Goal: Book appointment/travel/reservation

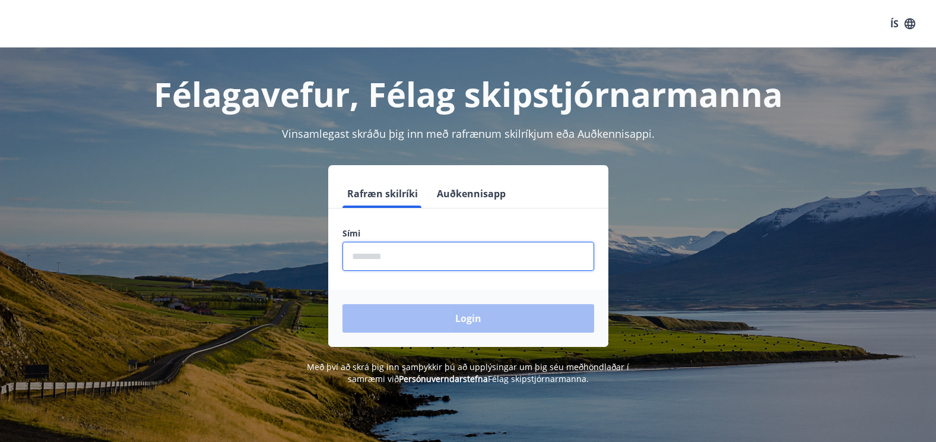
click at [376, 252] on input "phone" at bounding box center [468, 256] width 252 height 29
type input "********"
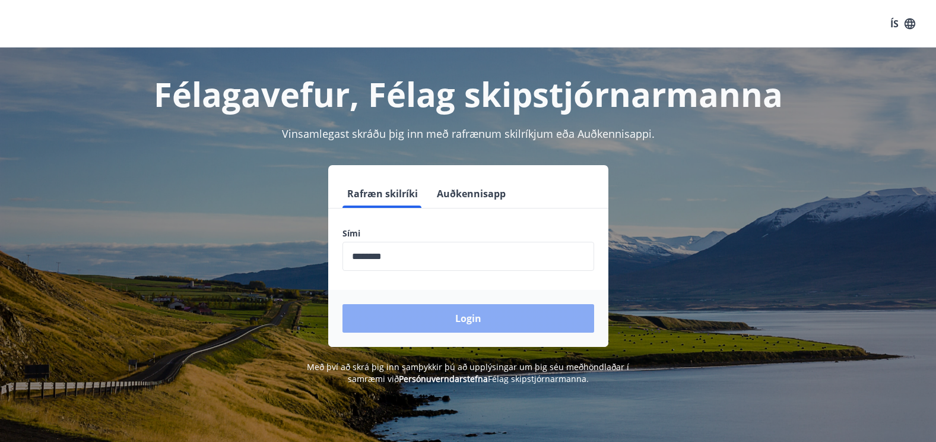
click at [447, 317] on button "Login" at bounding box center [468, 318] width 252 height 28
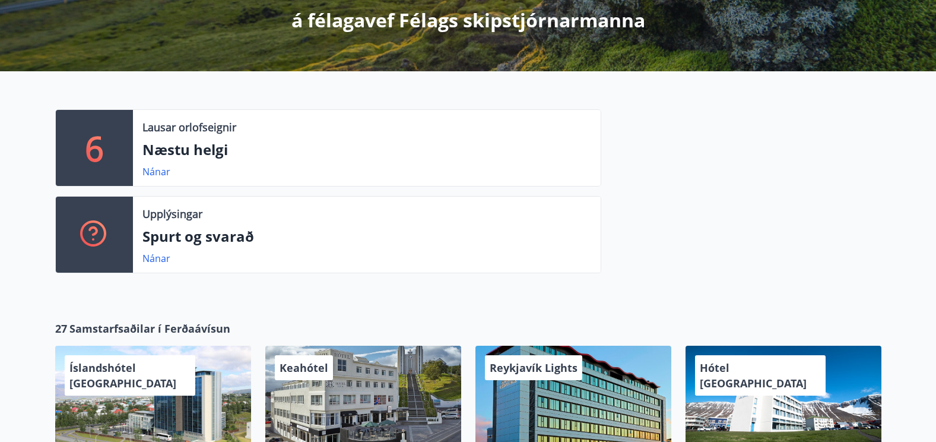
scroll to position [237, 0]
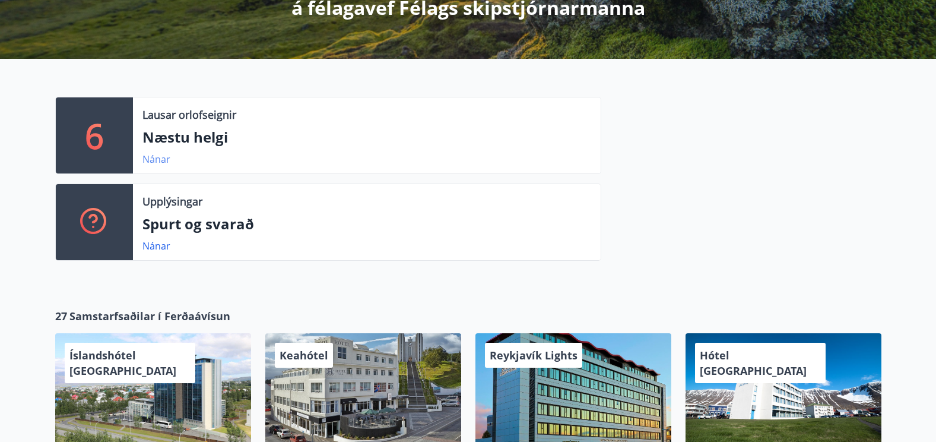
click at [161, 157] on link "Nánar" at bounding box center [156, 159] width 28 height 13
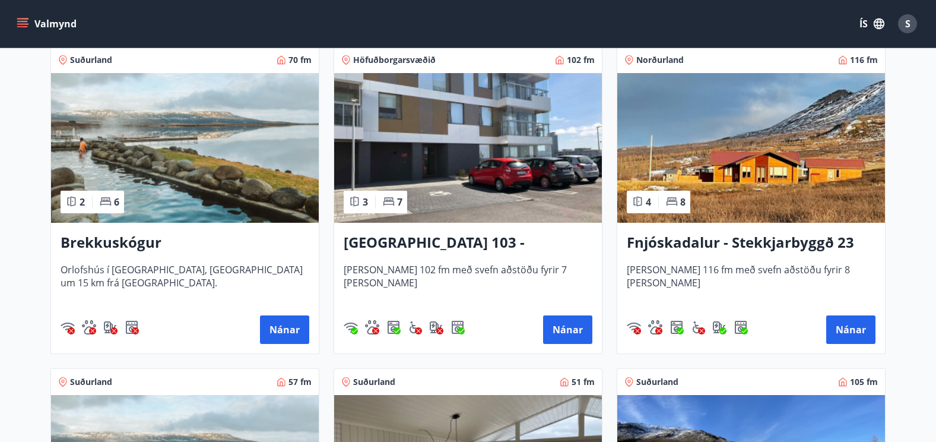
scroll to position [230, 0]
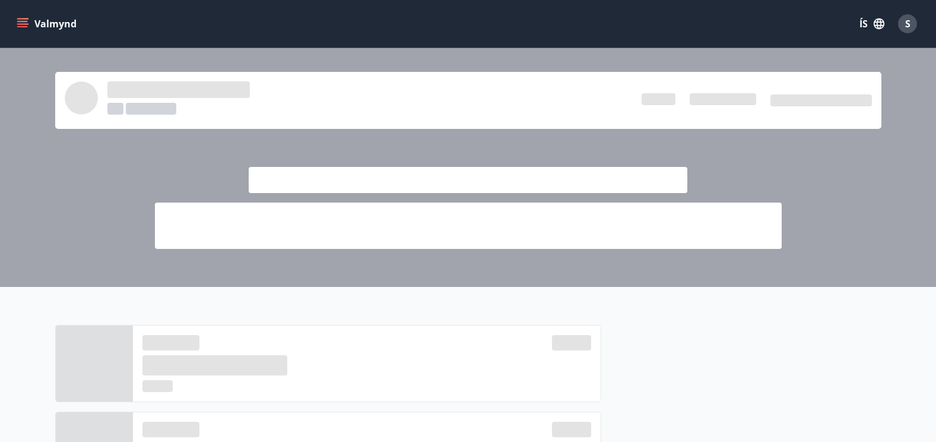
click at [30, 21] on button "Valmynd" at bounding box center [47, 23] width 67 height 21
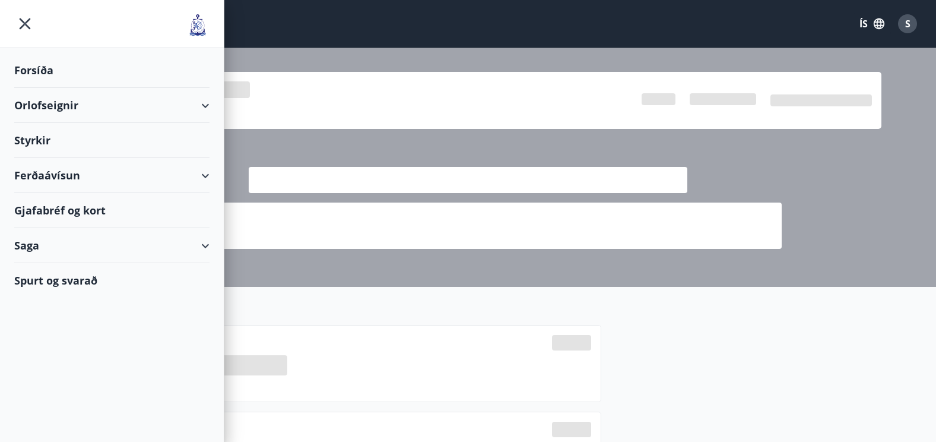
click at [51, 109] on div "Orlofseignir" at bounding box center [111, 105] width 195 height 35
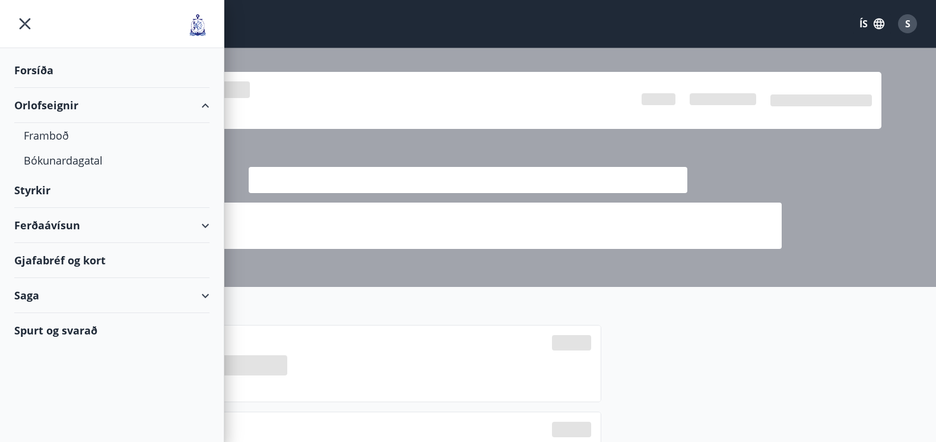
click at [40, 185] on div "Styrkir" at bounding box center [111, 190] width 195 height 35
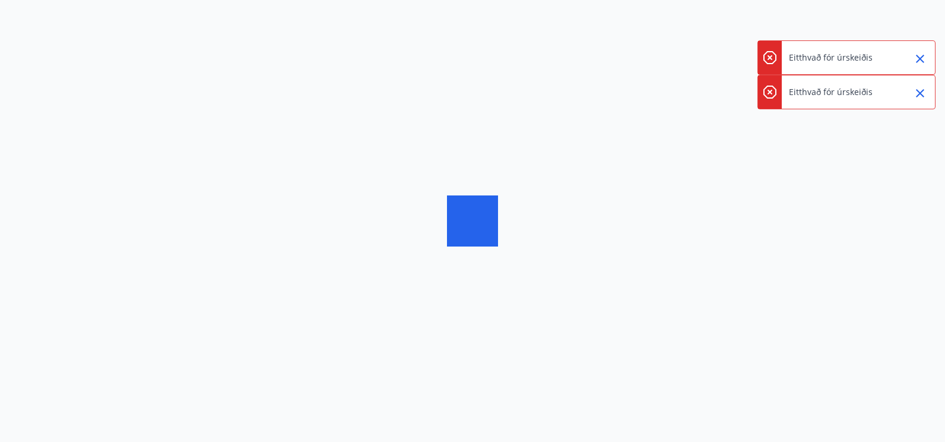
drag, startPoint x: 917, startPoint y: 96, endPoint x: 919, endPoint y: 87, distance: 8.4
click at [917, 95] on icon "Close" at bounding box center [920, 93] width 8 height 8
drag, startPoint x: 920, startPoint y: 65, endPoint x: 912, endPoint y: 56, distance: 12.2
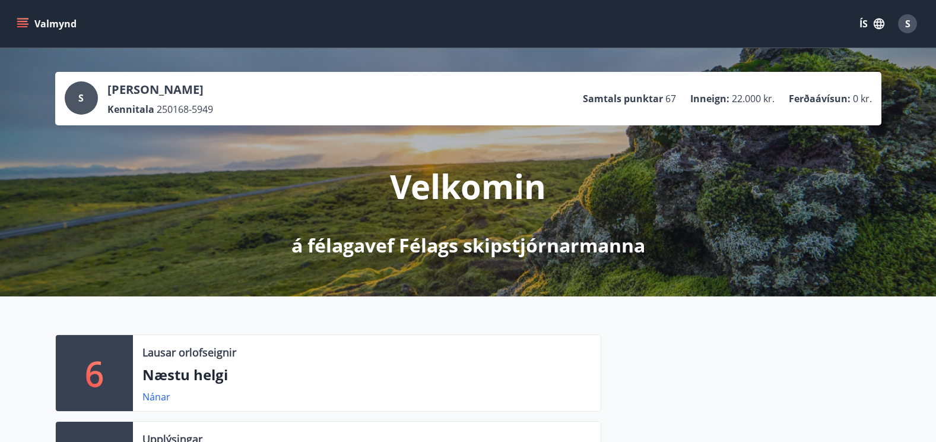
click at [24, 22] on icon "menu" at bounding box center [22, 21] width 11 height 1
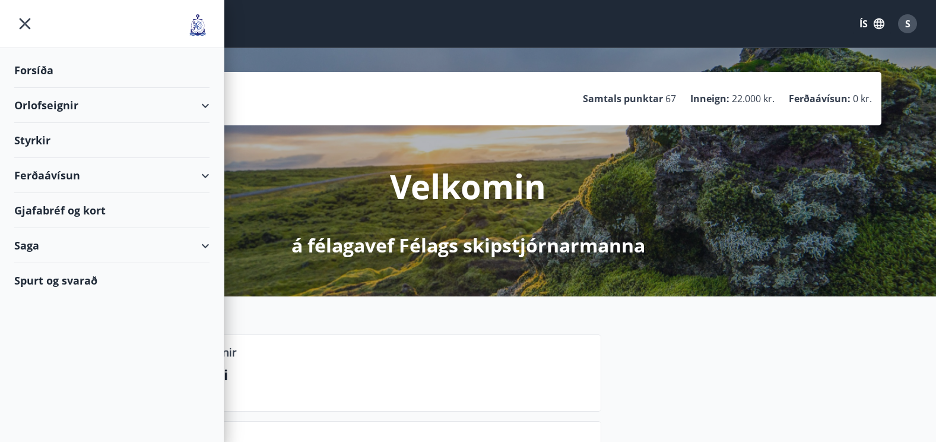
click at [40, 138] on div "Styrkir" at bounding box center [111, 140] width 195 height 35
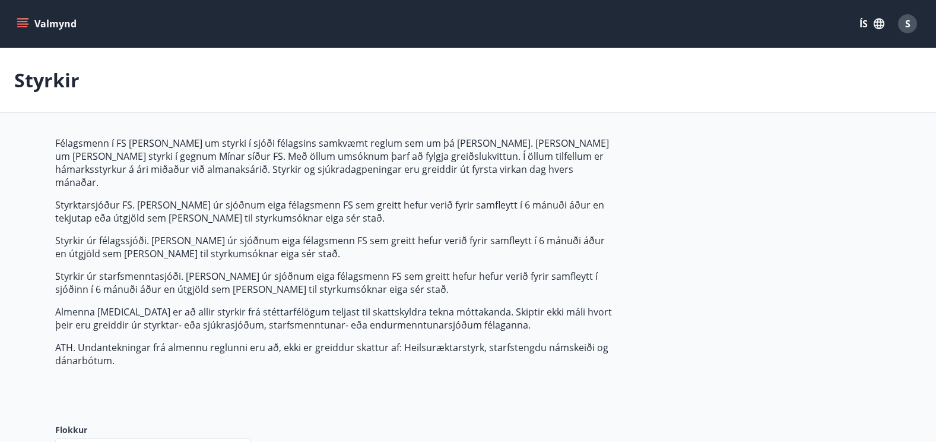
type input "***"
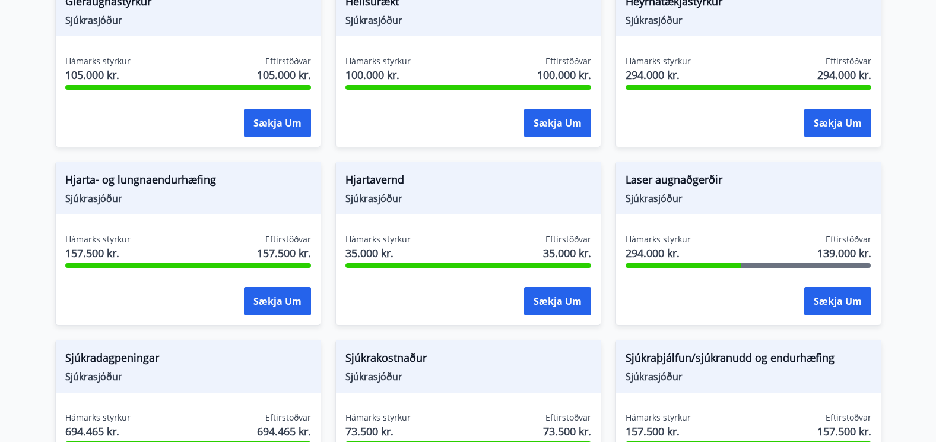
scroll to position [831, 0]
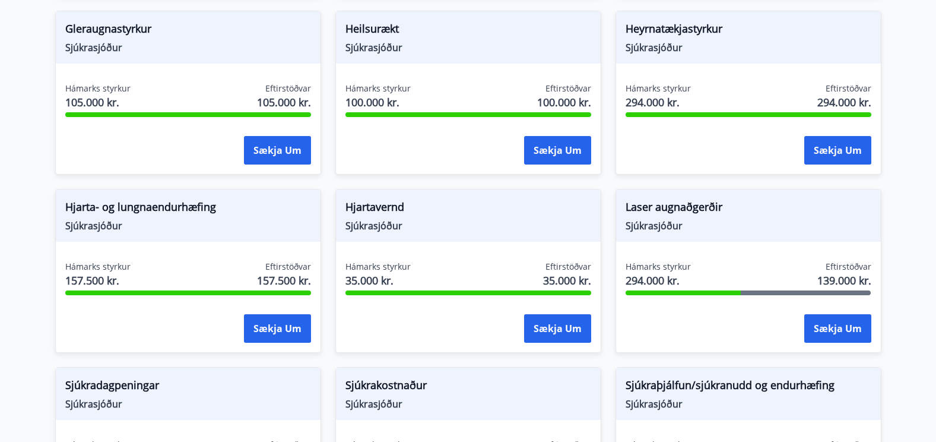
click at [750, 314] on div "Sækja um" at bounding box center [748, 329] width 246 height 30
click at [681, 200] on span "Laser augnaðgerðir" at bounding box center [748, 209] width 246 height 20
click at [681, 199] on span "Laser augnaðgerðir" at bounding box center [748, 209] width 246 height 20
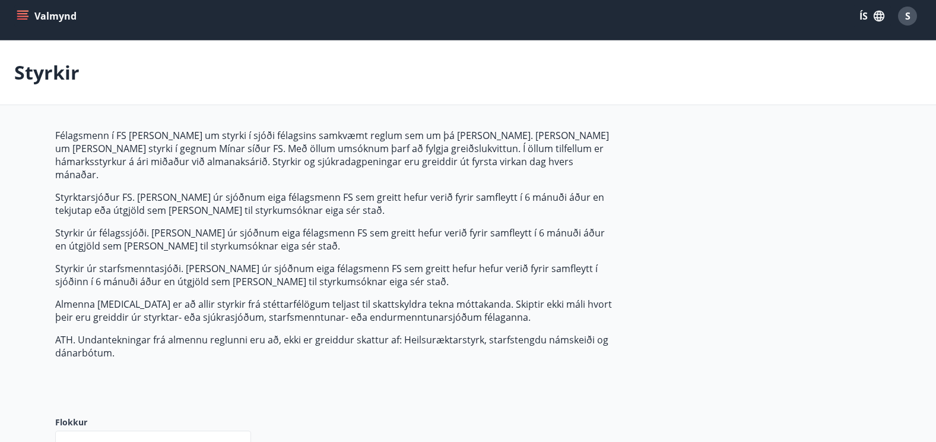
scroll to position [0, 0]
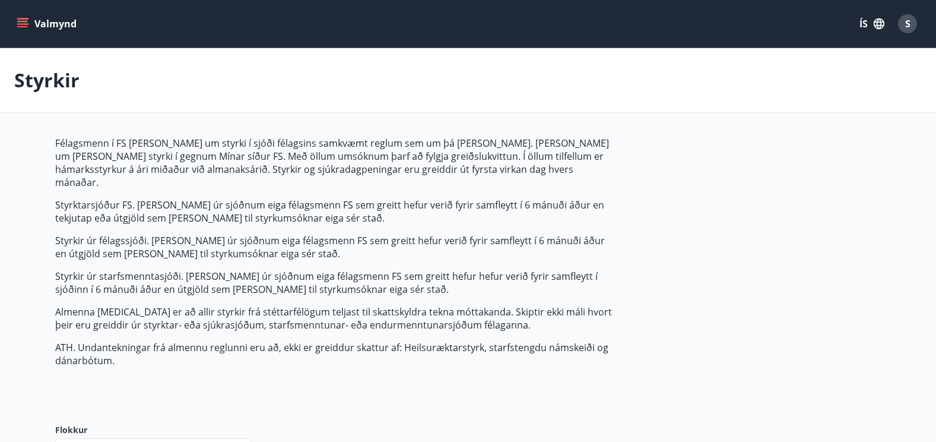
click at [27, 23] on icon "menu" at bounding box center [23, 24] width 12 height 12
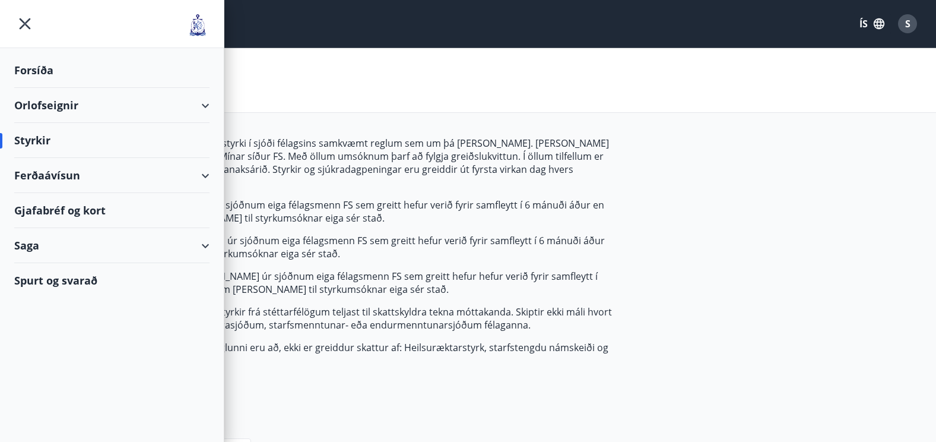
click at [46, 106] on div "Orlofseignir" at bounding box center [111, 105] width 195 height 35
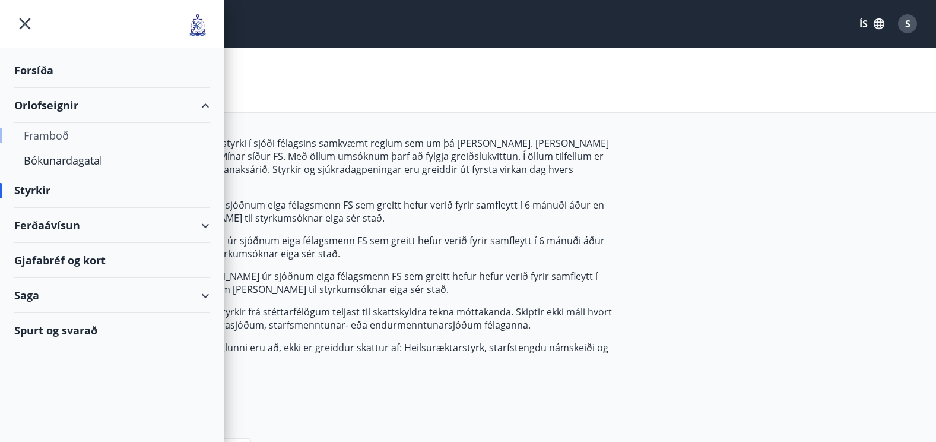
click at [53, 137] on div "Framboð" at bounding box center [112, 135] width 176 height 25
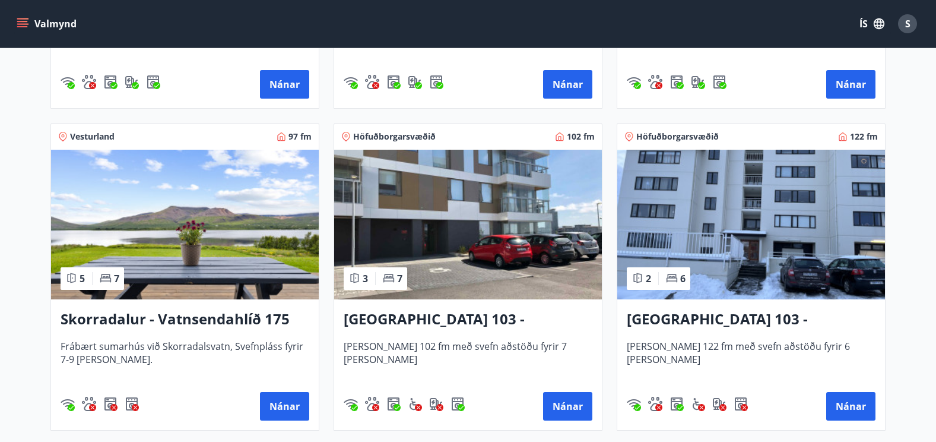
scroll to position [831, 0]
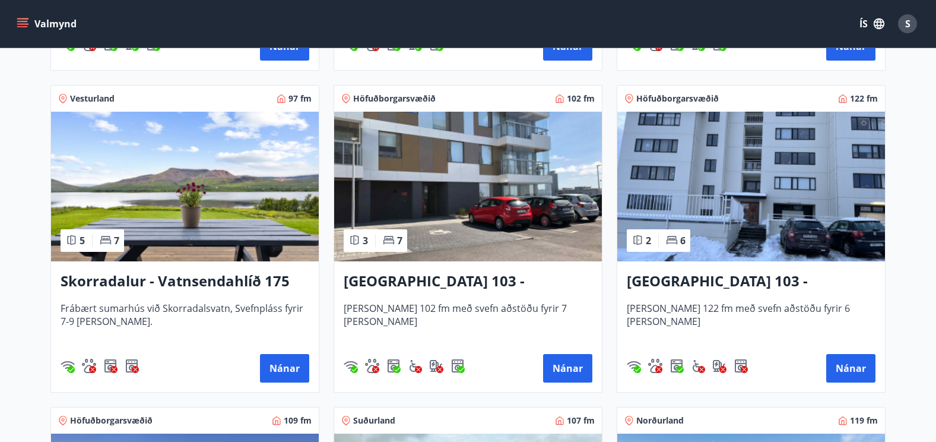
click at [727, 282] on h3 "Reykjavík 103 - Neðstaleiti 2" at bounding box center [751, 281] width 249 height 21
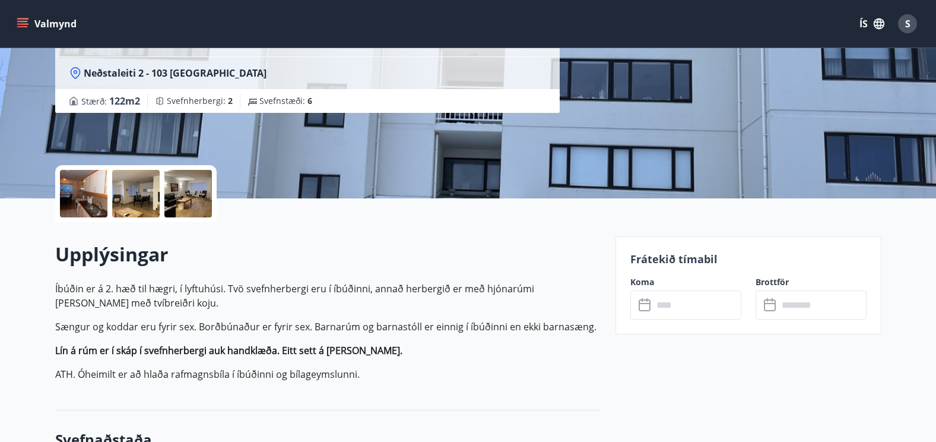
scroll to position [178, 0]
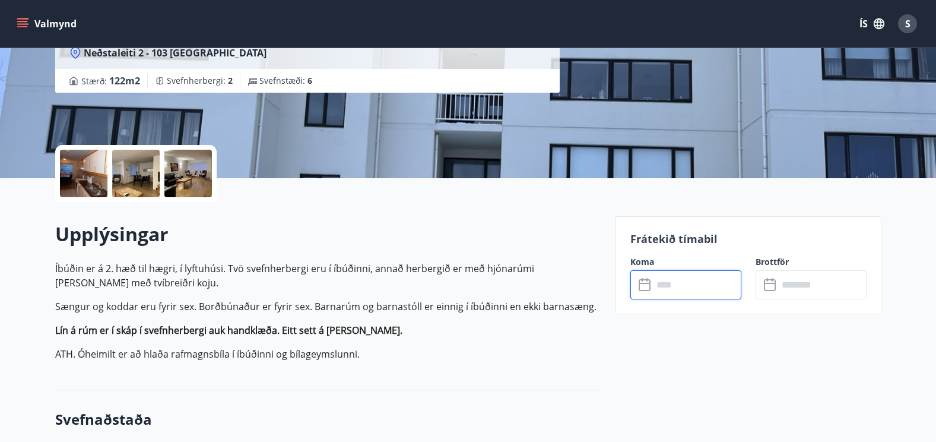
click at [671, 288] on input "text" at bounding box center [697, 284] width 88 height 29
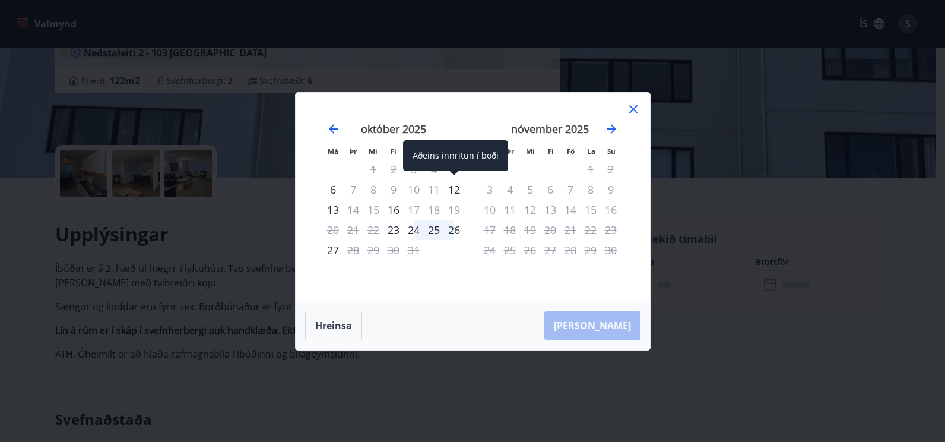
click at [453, 167] on div "Aðeins innritun í boði" at bounding box center [455, 155] width 105 height 31
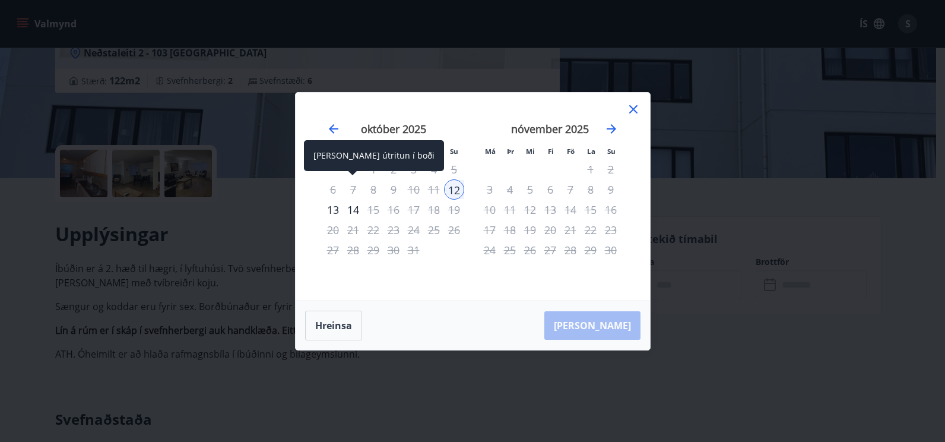
click at [351, 189] on div "7" at bounding box center [353, 189] width 20 height 20
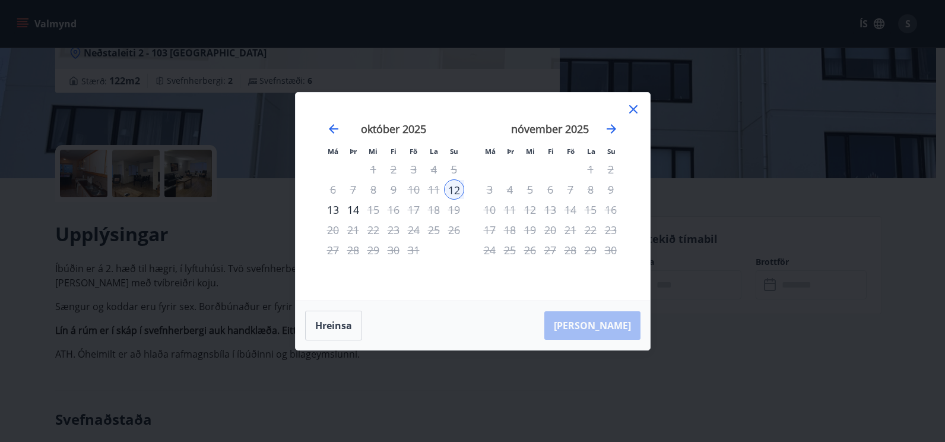
click at [455, 167] on div "5" at bounding box center [454, 169] width 20 height 20
click at [455, 169] on div "5" at bounding box center [454, 169] width 20 height 20
click at [453, 192] on div "12" at bounding box center [454, 189] width 20 height 20
click at [332, 322] on button "Hreinsa" at bounding box center [333, 325] width 57 height 30
drag, startPoint x: 180, startPoint y: 166, endPoint x: 326, endPoint y: 303, distance: 199.8
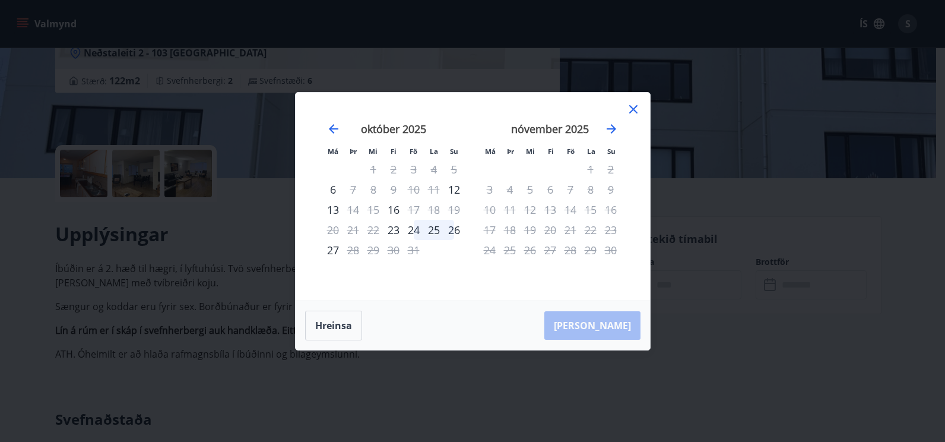
click at [173, 296] on div "Má Þr Mi Fi Fö La Su Má Þr Mi Fi Fö La Su september 2025 1 2 3 4 5 6 7 8 9 10 1…" at bounding box center [472, 221] width 945 height 442
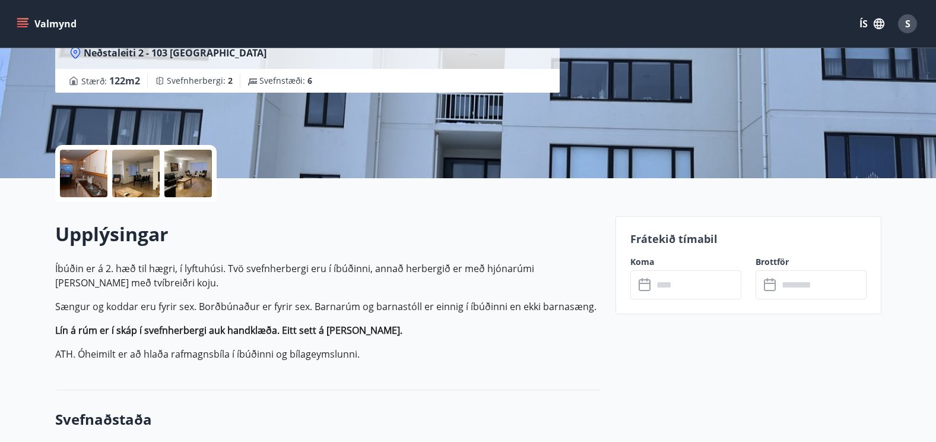
click at [24, 18] on icon "menu" at bounding box center [23, 24] width 12 height 12
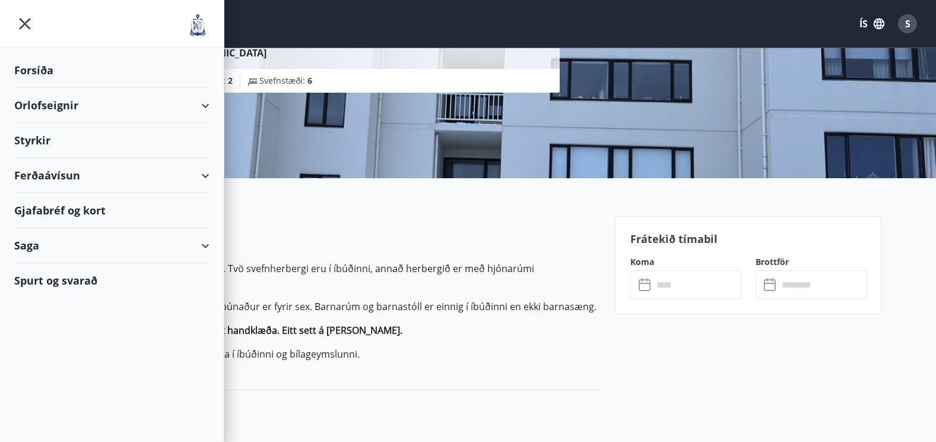
click at [58, 105] on div "Orlofseignir" at bounding box center [111, 105] width 195 height 35
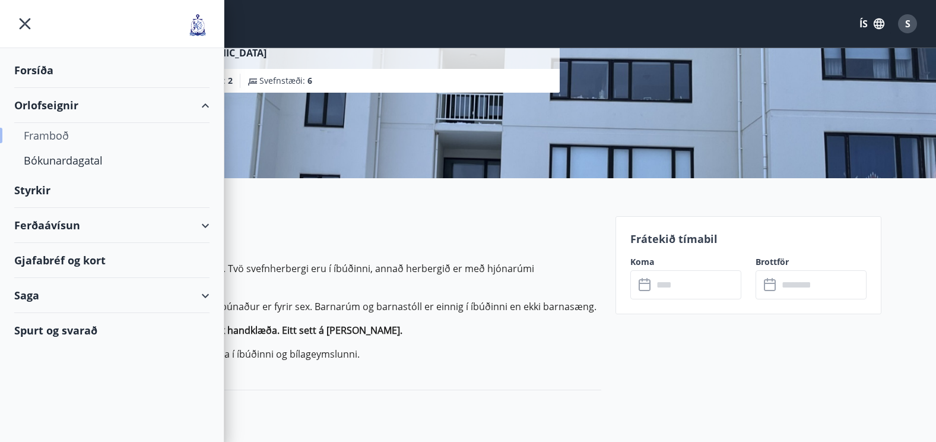
click at [56, 136] on div "Framboð" at bounding box center [112, 135] width 176 height 25
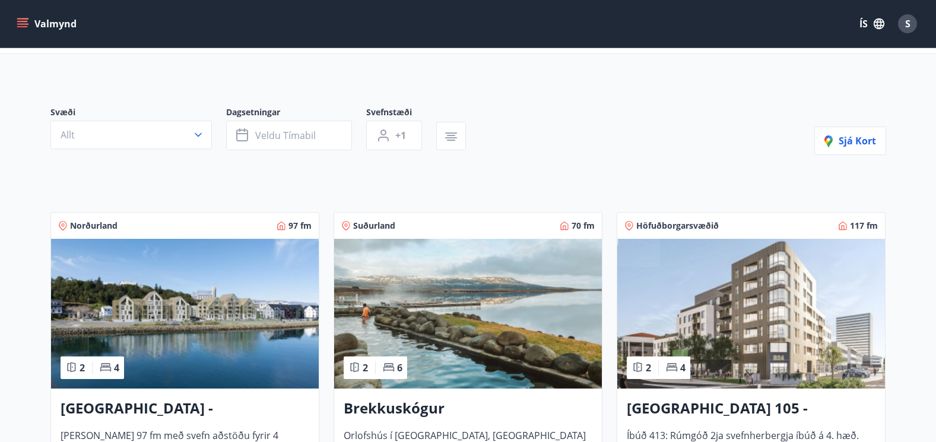
scroll to position [59, 0]
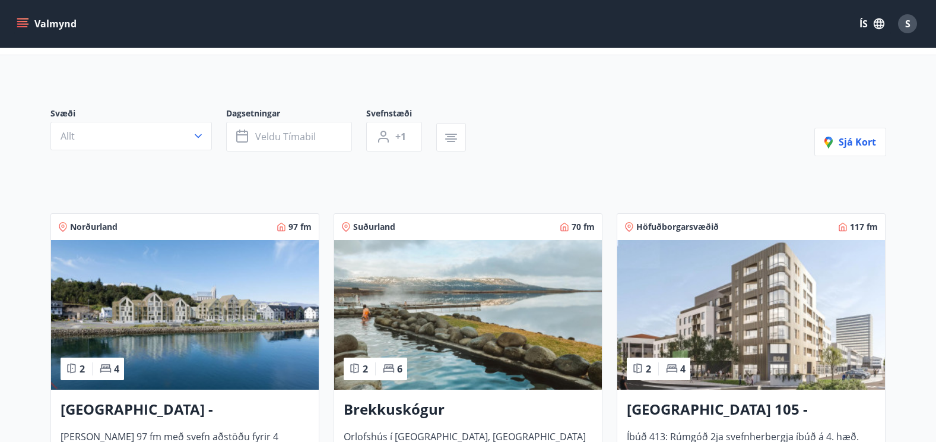
click at [678, 224] on span "Höfuðborgarsvæðið" at bounding box center [677, 227] width 82 height 12
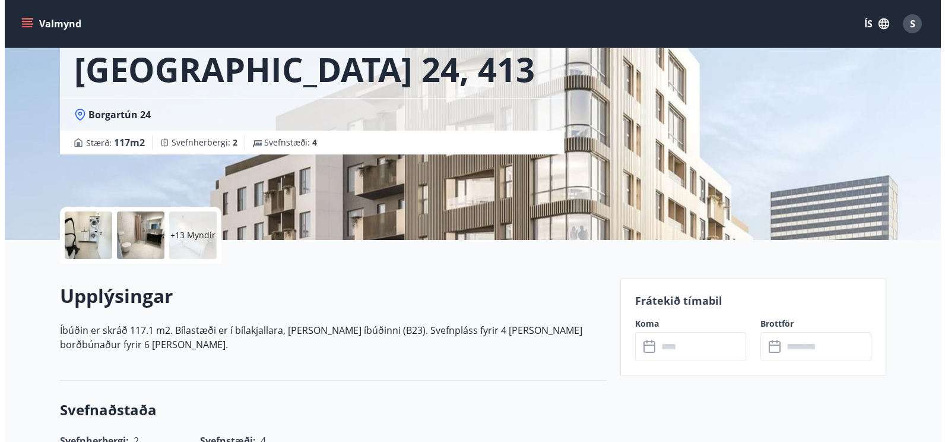
scroll to position [119, 0]
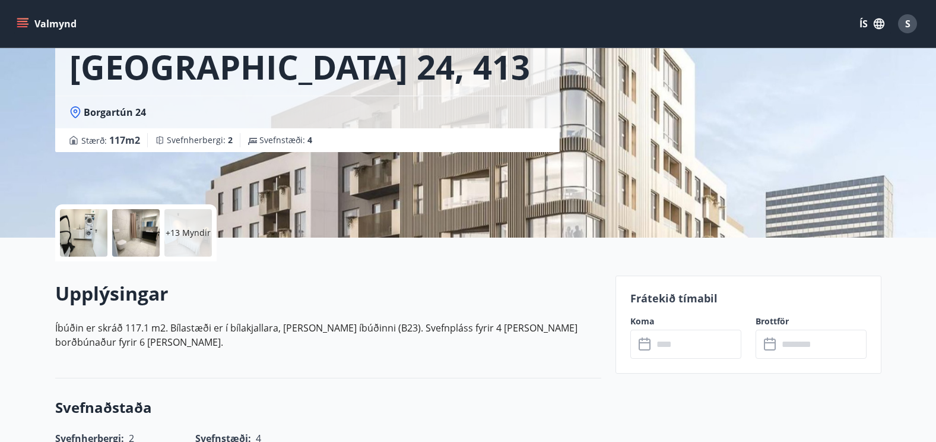
click at [682, 345] on input "text" at bounding box center [697, 343] width 88 height 29
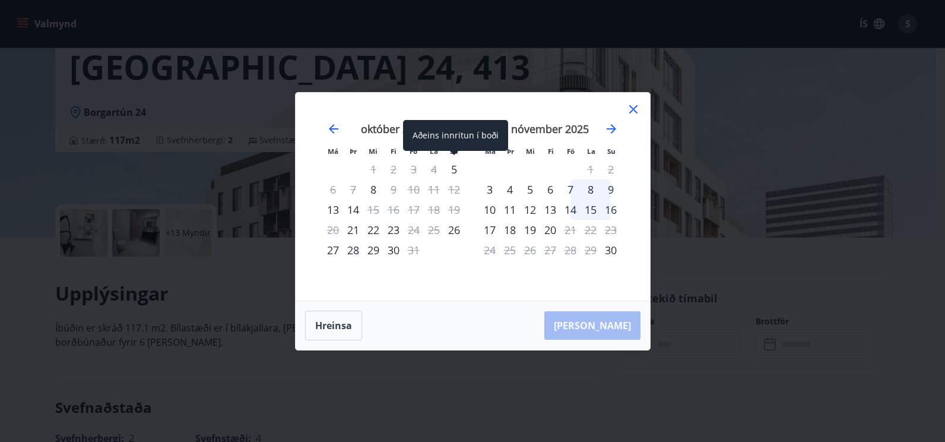
click at [453, 167] on div "5" at bounding box center [454, 169] width 20 height 20
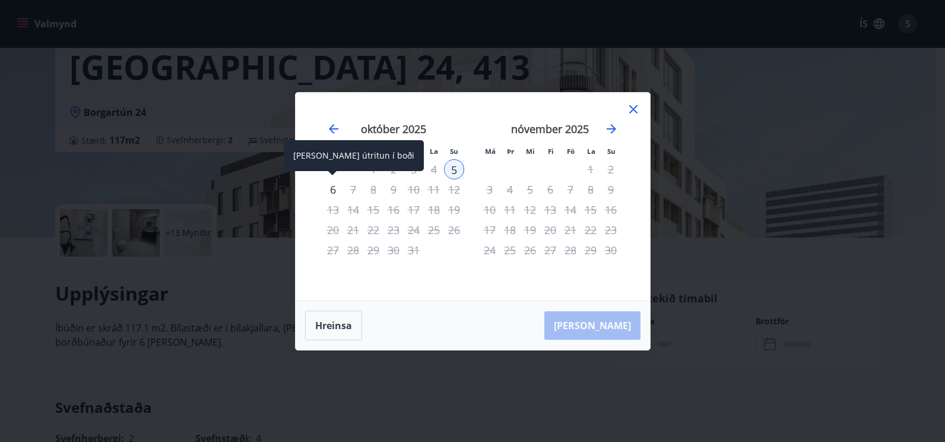
click at [332, 189] on div "6" at bounding box center [333, 189] width 20 height 20
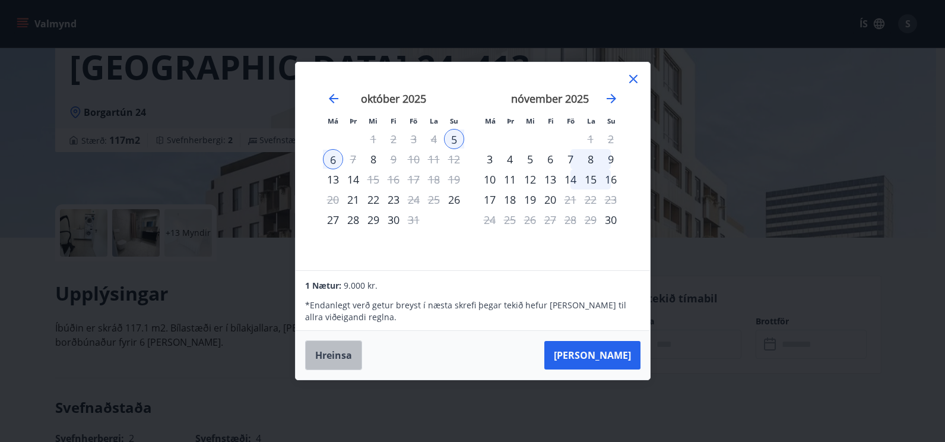
click at [335, 358] on button "Hreinsa" at bounding box center [333, 355] width 57 height 30
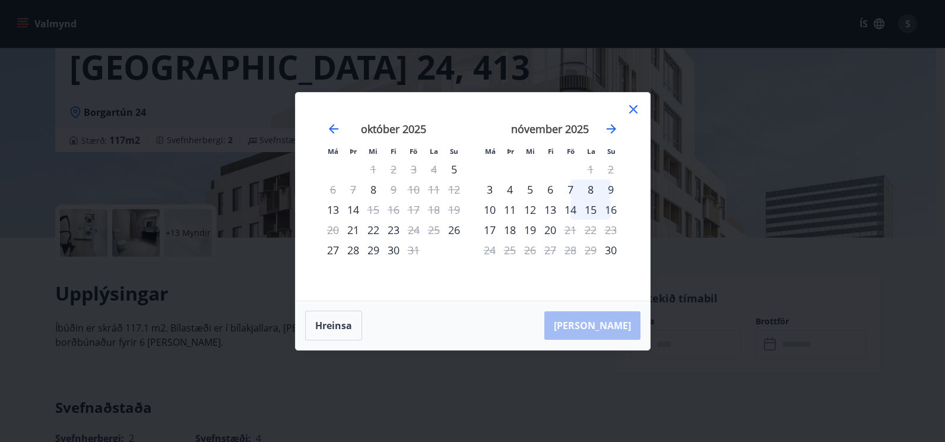
drag, startPoint x: 737, startPoint y: 253, endPoint x: 556, endPoint y: 129, distance: 219.4
click at [727, 269] on div "Má Þr Mi Fi Fö La Su Má Þr Mi Fi Fö La Su september 2025 1 2 3 4 5 6 7 8 9 10 1…" at bounding box center [472, 221] width 945 height 442
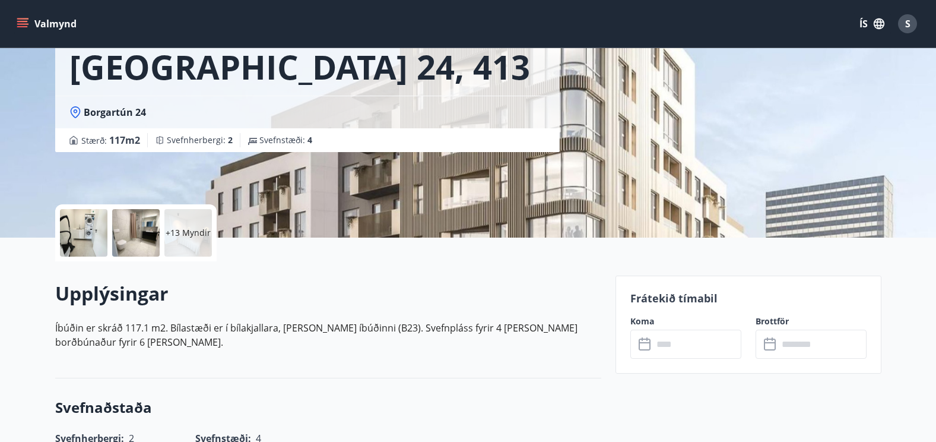
click at [197, 227] on p "+13 Myndir" at bounding box center [188, 233] width 45 height 12
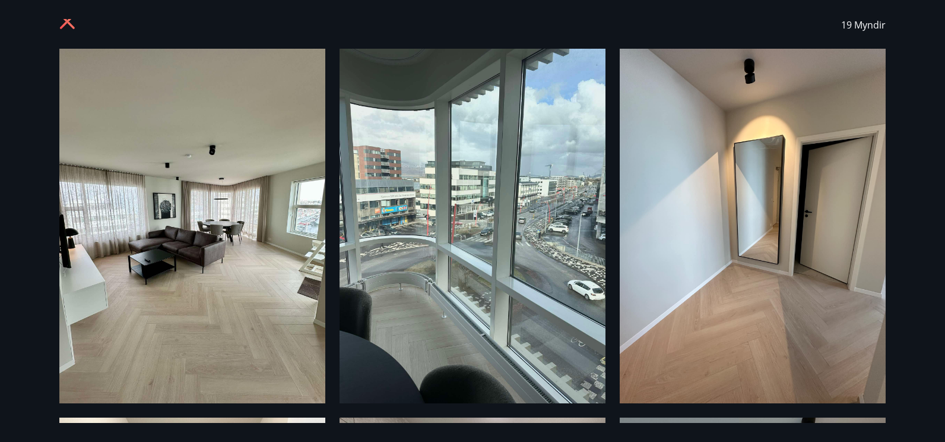
scroll to position [0, 0]
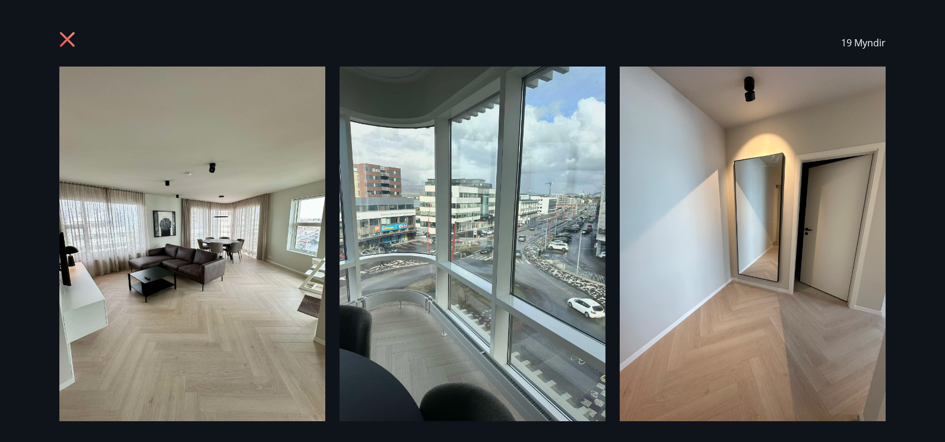
click at [218, 253] on img at bounding box center [192, 243] width 266 height 354
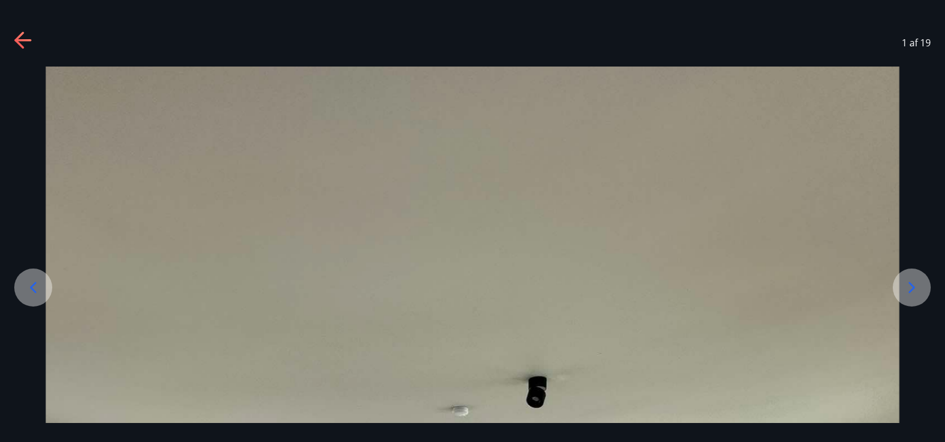
drag, startPoint x: 924, startPoint y: 287, endPoint x: 915, endPoint y: 286, distance: 8.9
click at [919, 286] on div at bounding box center [912, 287] width 38 height 38
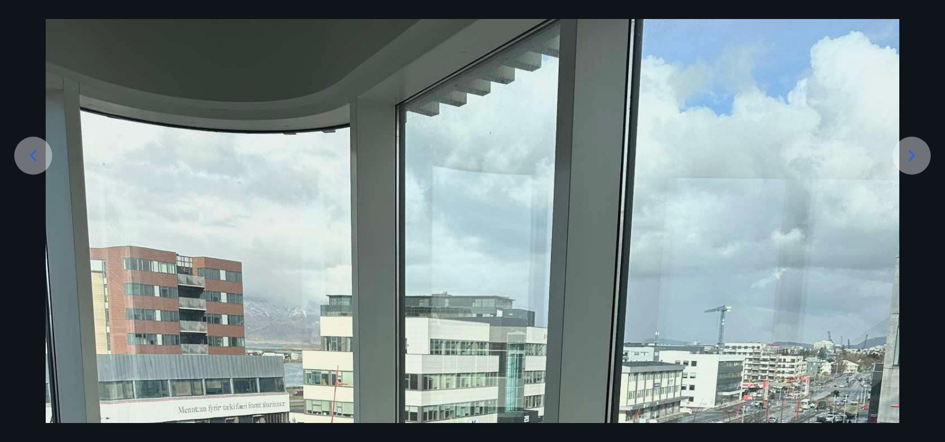
scroll to position [129, 0]
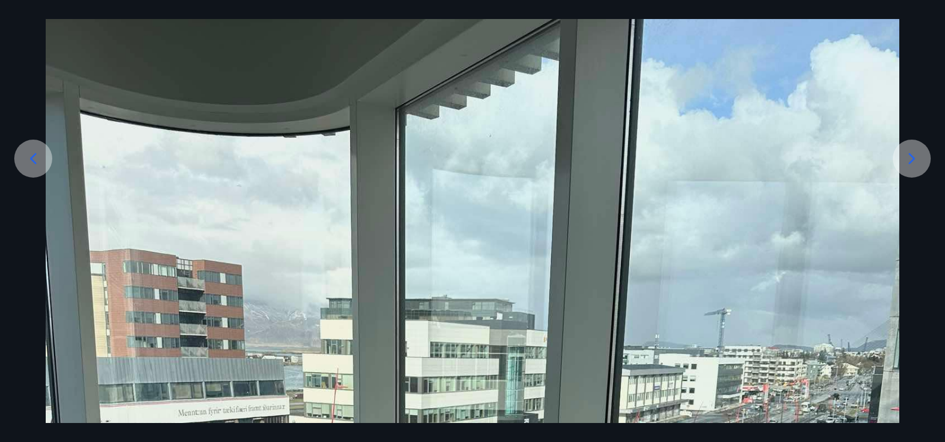
click at [914, 156] on icon at bounding box center [911, 158] width 19 height 19
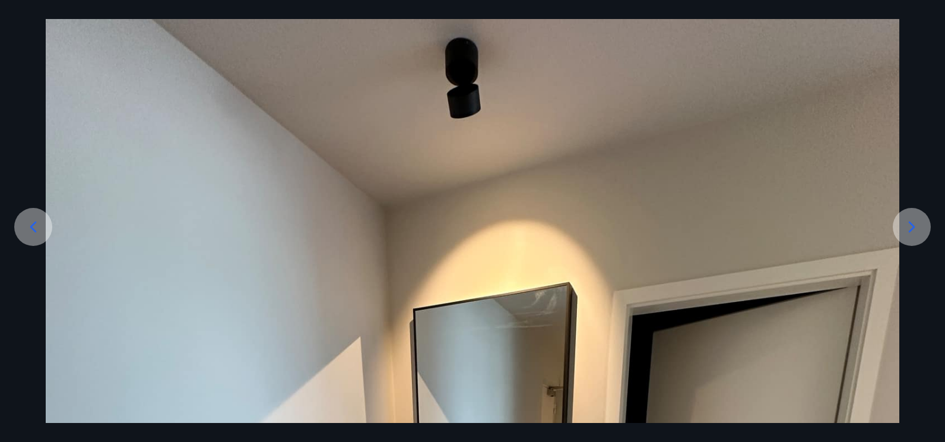
scroll to position [10, 0]
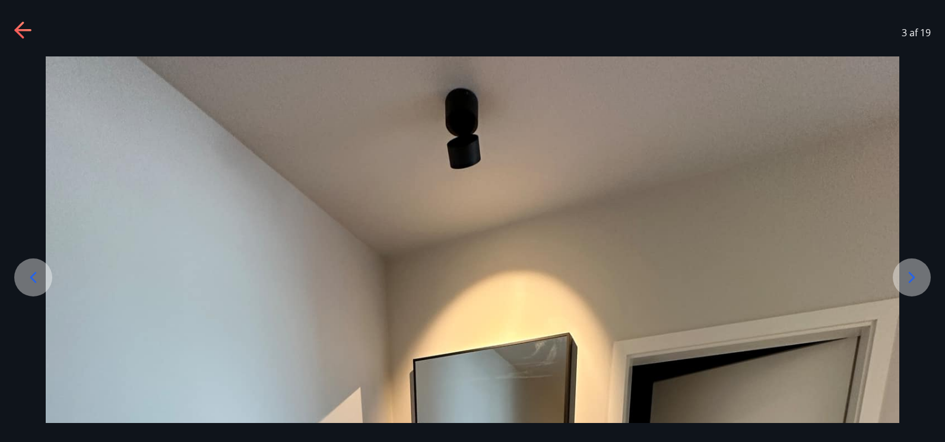
drag, startPoint x: 913, startPoint y: 282, endPoint x: 912, endPoint y: 276, distance: 6.6
click at [913, 277] on icon at bounding box center [911, 277] width 19 height 19
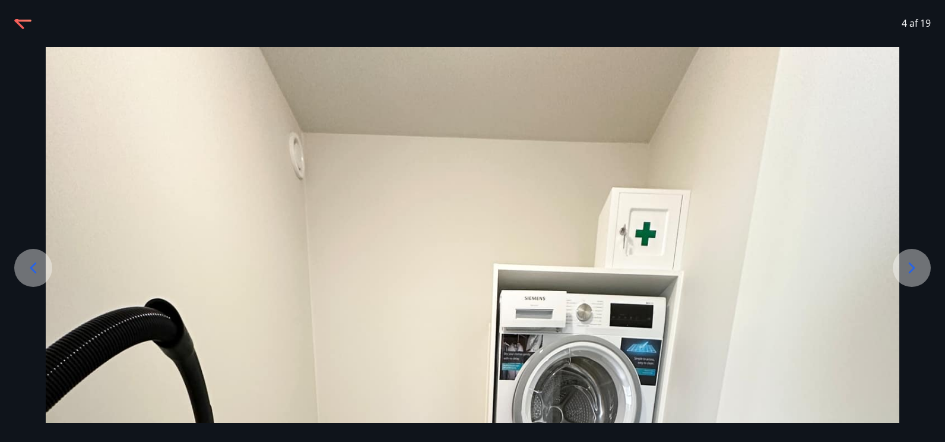
scroll to position [0, 0]
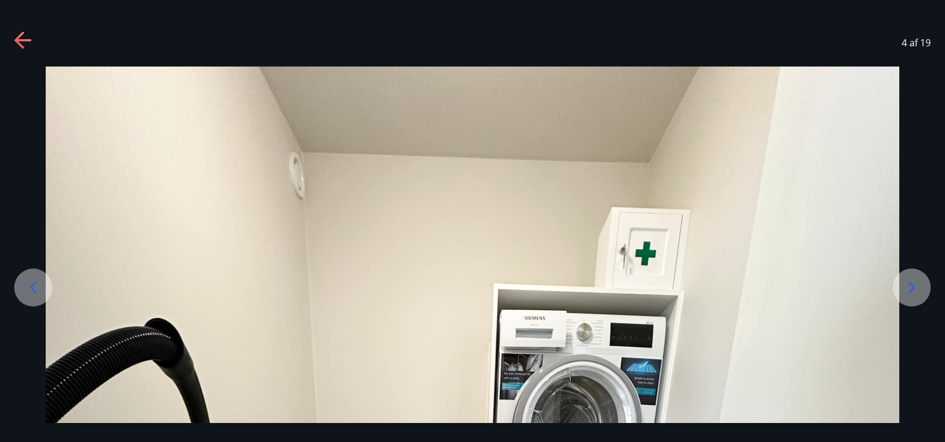
drag, startPoint x: 914, startPoint y: 288, endPoint x: 901, endPoint y: 290, distance: 13.2
click at [912, 288] on icon at bounding box center [911, 287] width 19 height 19
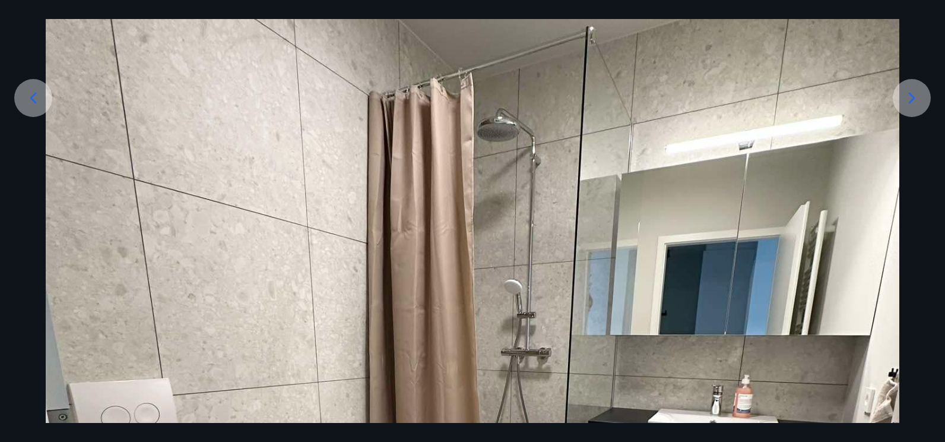
scroll to position [178, 0]
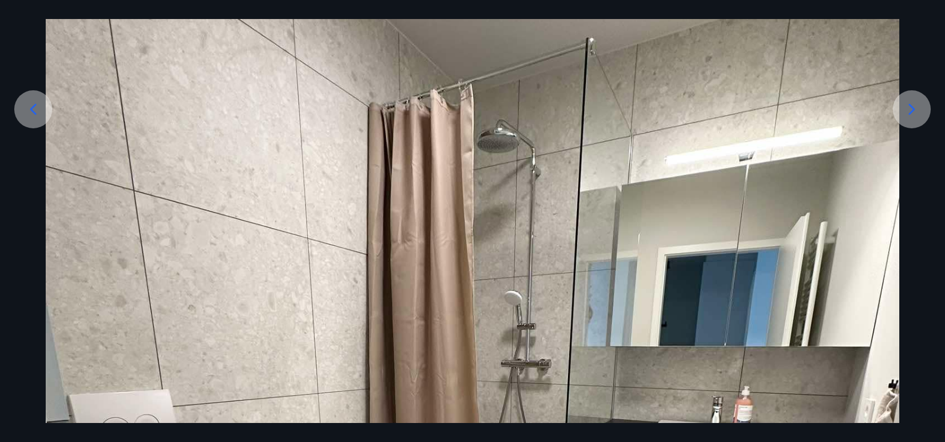
click at [913, 113] on icon at bounding box center [911, 109] width 19 height 19
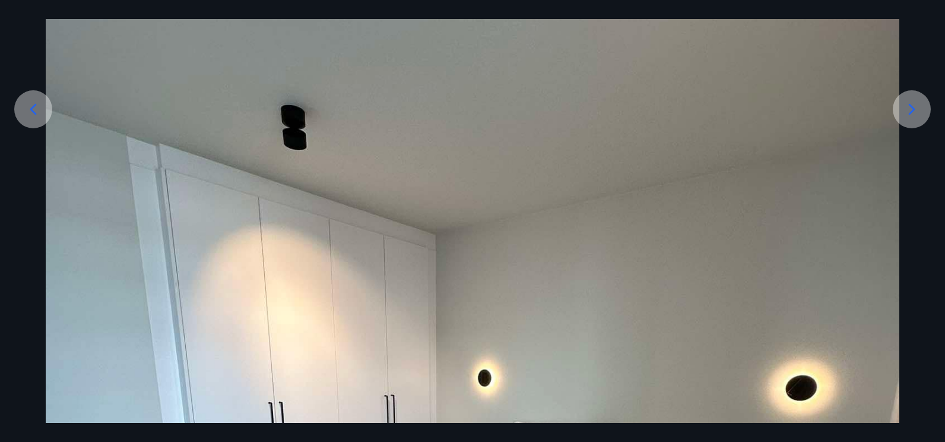
click at [907, 103] on icon at bounding box center [911, 109] width 19 height 19
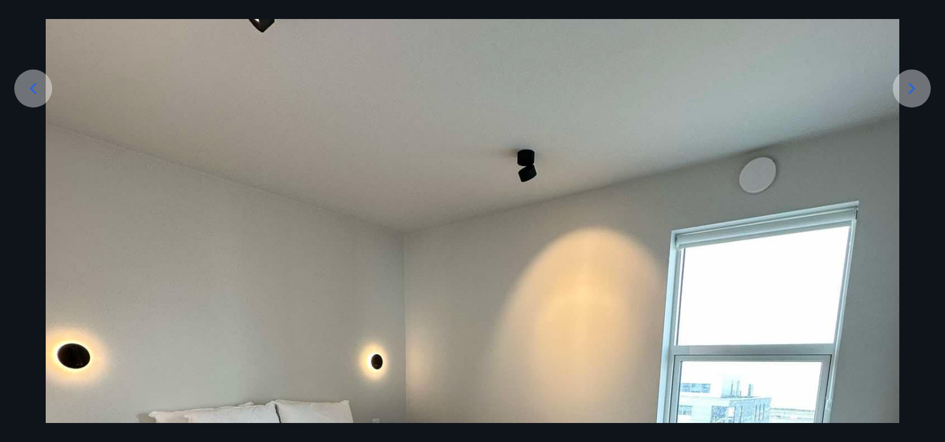
scroll to position [129, 0]
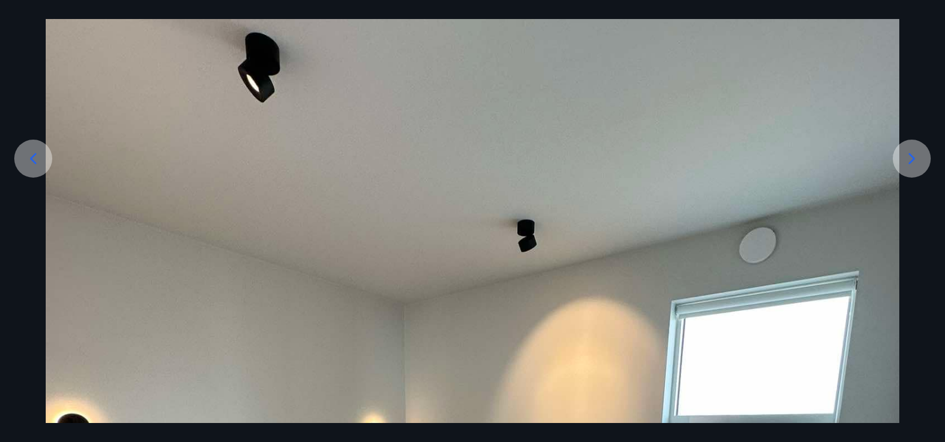
click at [913, 160] on icon at bounding box center [912, 158] width 7 height 11
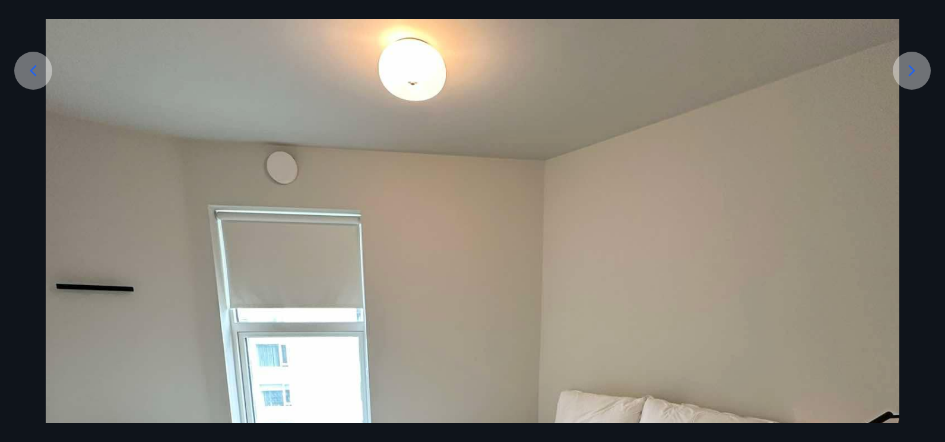
scroll to position [188, 0]
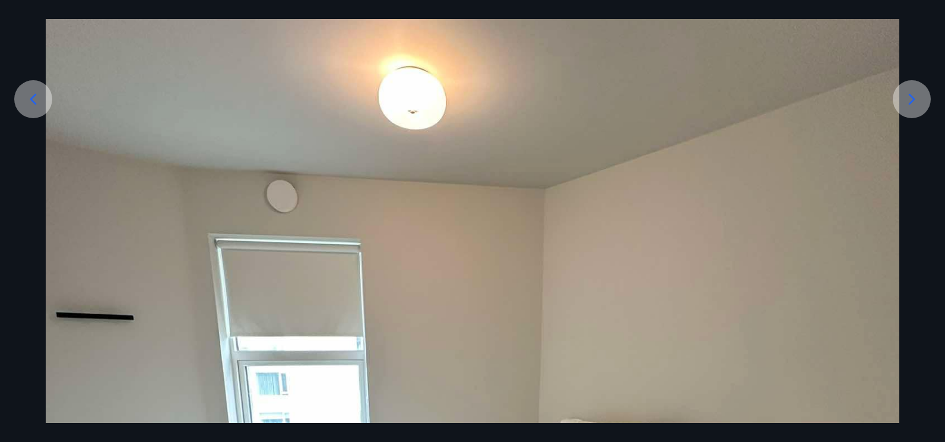
click at [916, 106] on icon at bounding box center [911, 99] width 19 height 19
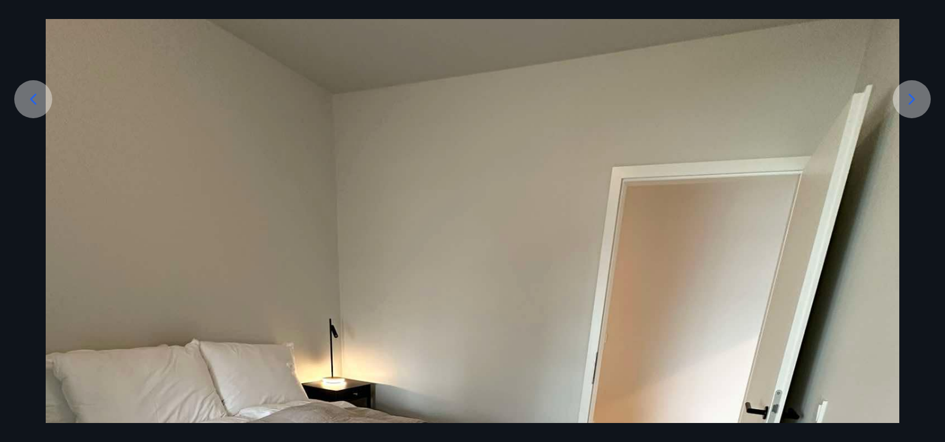
click at [919, 102] on icon at bounding box center [911, 99] width 19 height 19
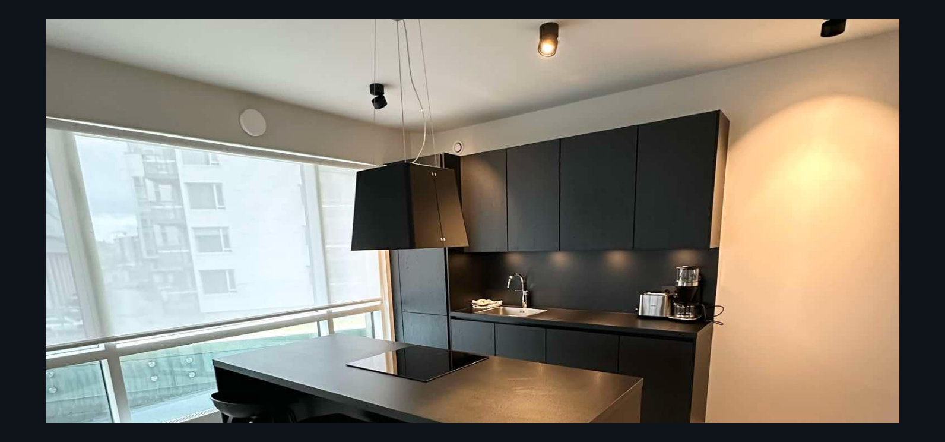
scroll to position [247, 0]
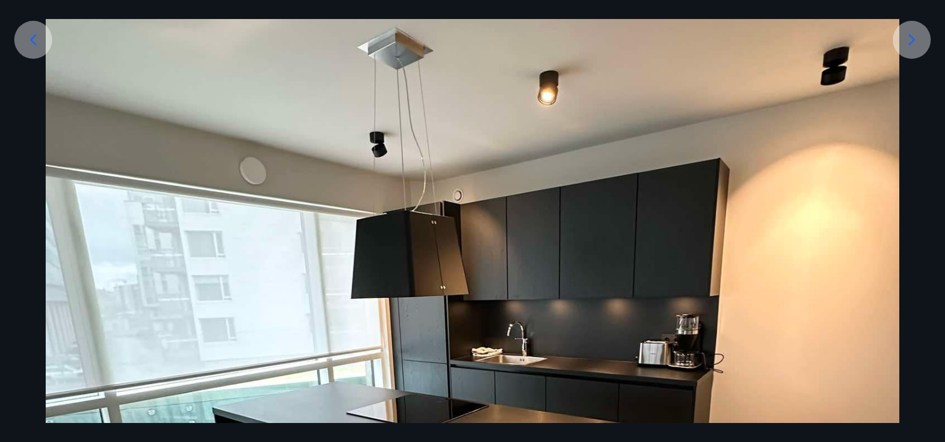
click at [916, 42] on icon at bounding box center [911, 39] width 19 height 19
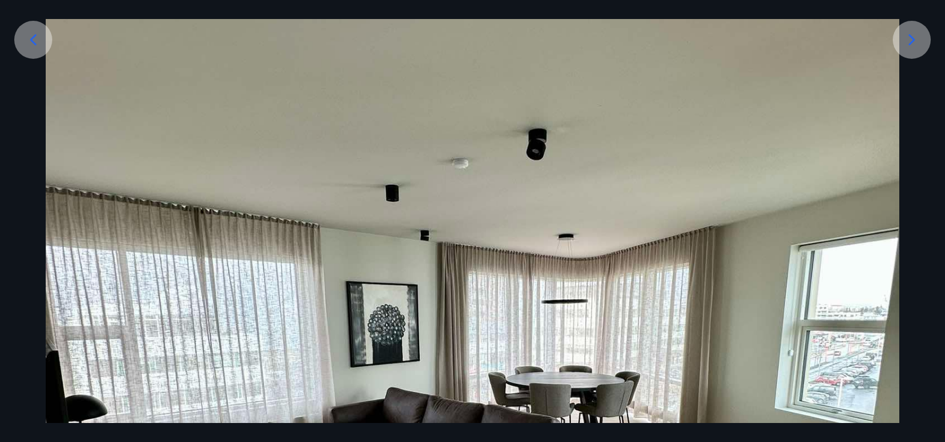
click at [909, 50] on div at bounding box center [912, 40] width 38 height 38
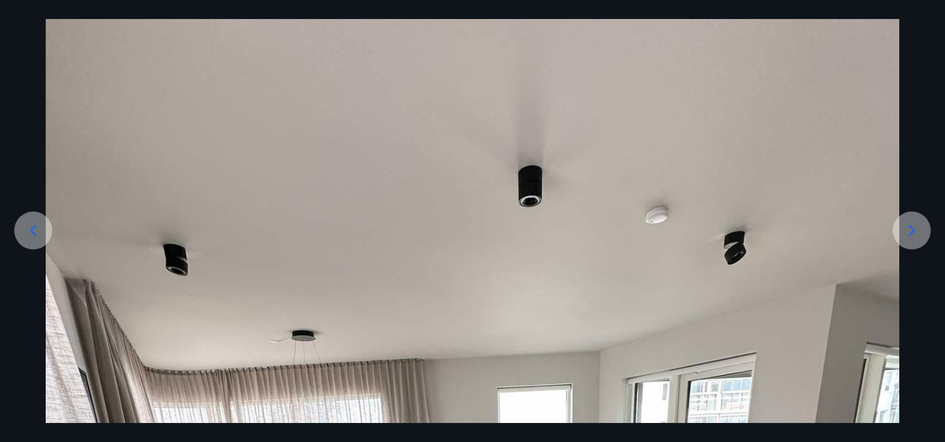
scroll to position [69, 0]
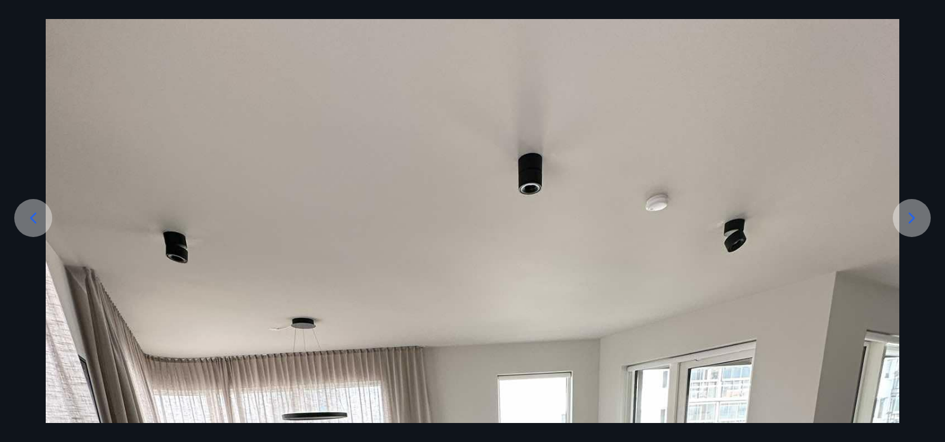
click at [913, 223] on icon at bounding box center [911, 217] width 19 height 19
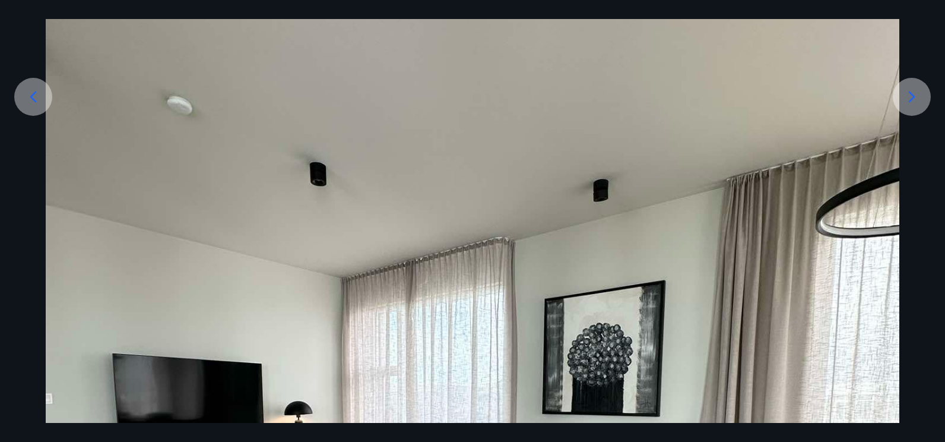
scroll to position [188, 0]
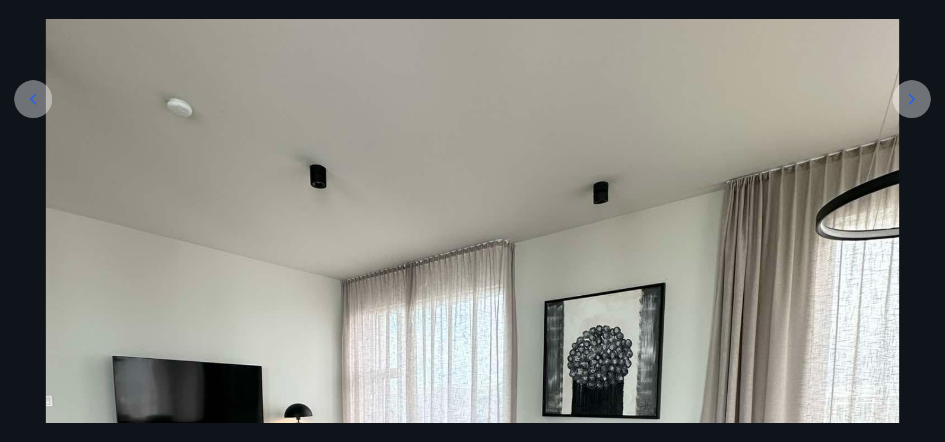
click at [922, 102] on div at bounding box center [912, 99] width 38 height 38
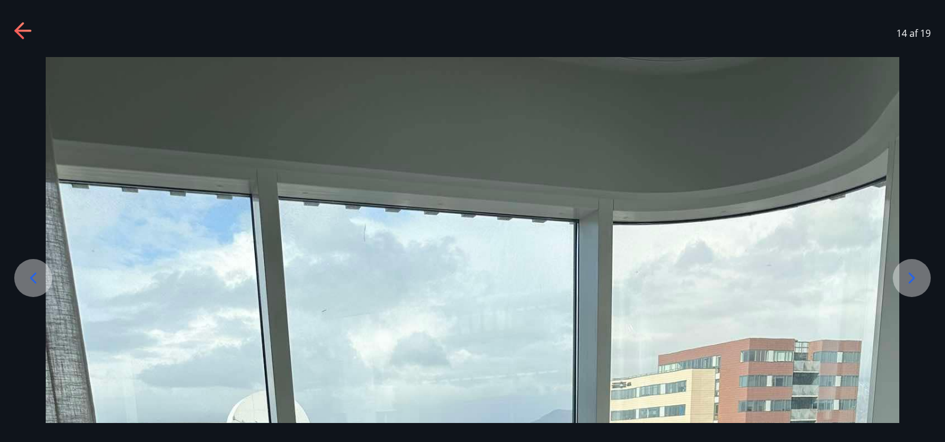
scroll to position [0, 0]
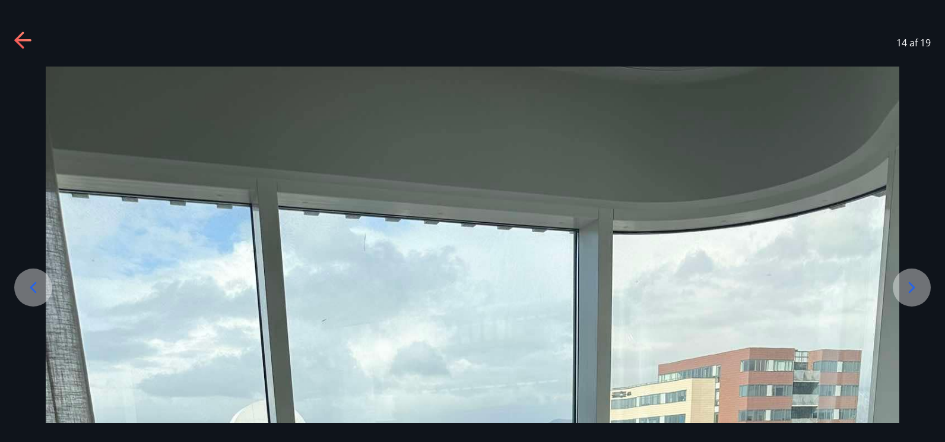
click at [909, 286] on icon at bounding box center [911, 287] width 19 height 19
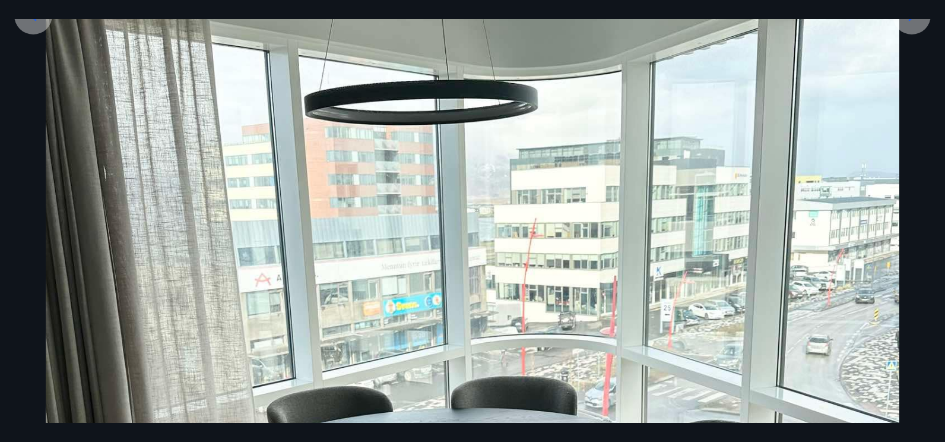
scroll to position [247, 0]
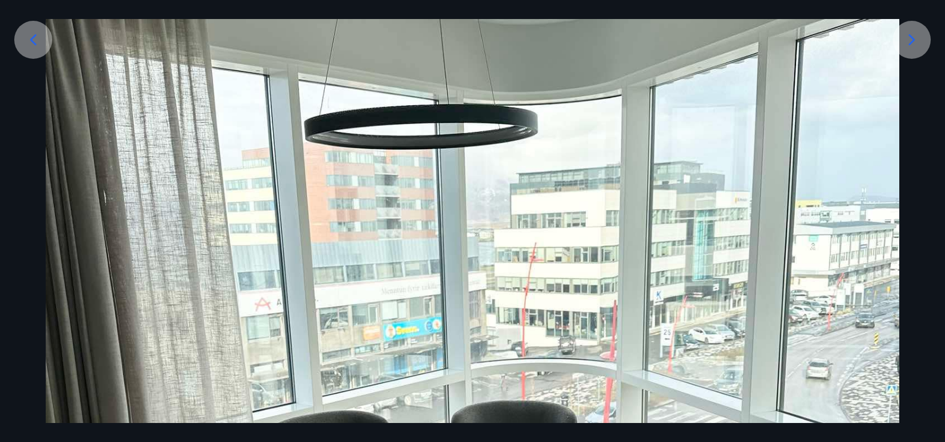
click at [910, 40] on icon at bounding box center [911, 39] width 19 height 19
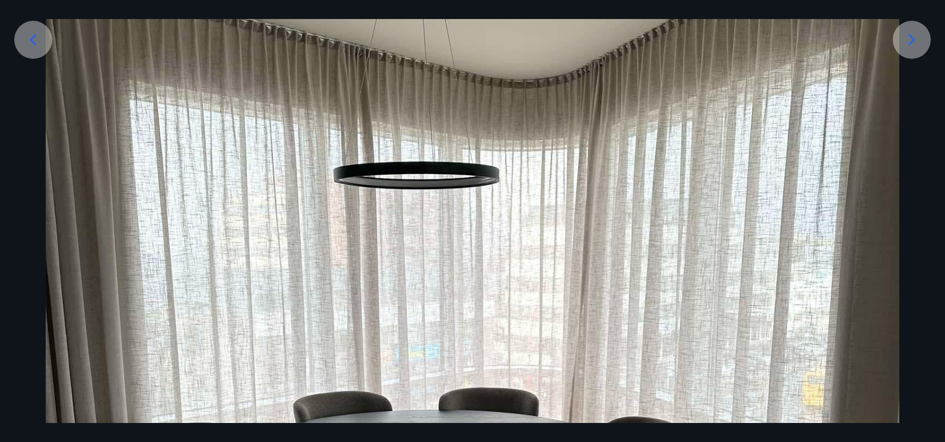
click at [924, 37] on div at bounding box center [912, 40] width 38 height 38
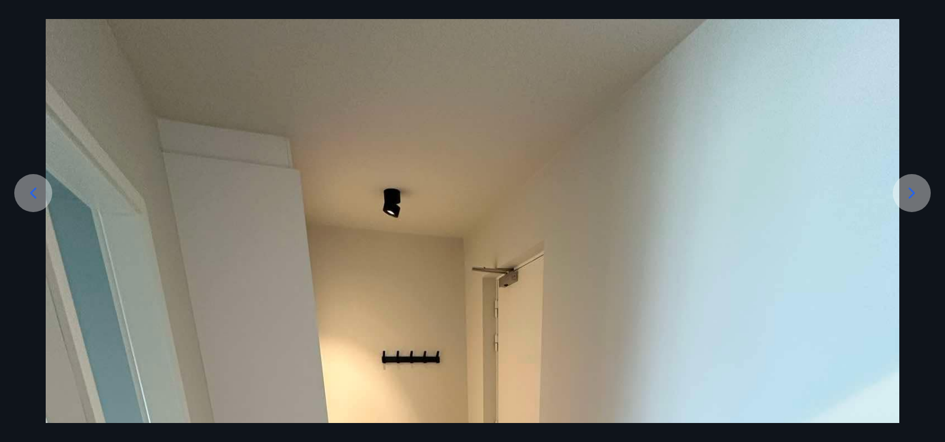
scroll to position [10, 0]
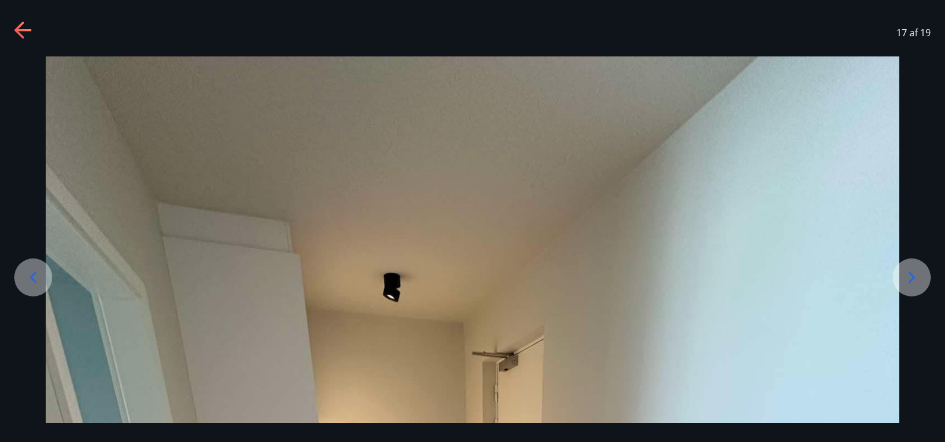
click at [911, 275] on icon at bounding box center [911, 277] width 19 height 19
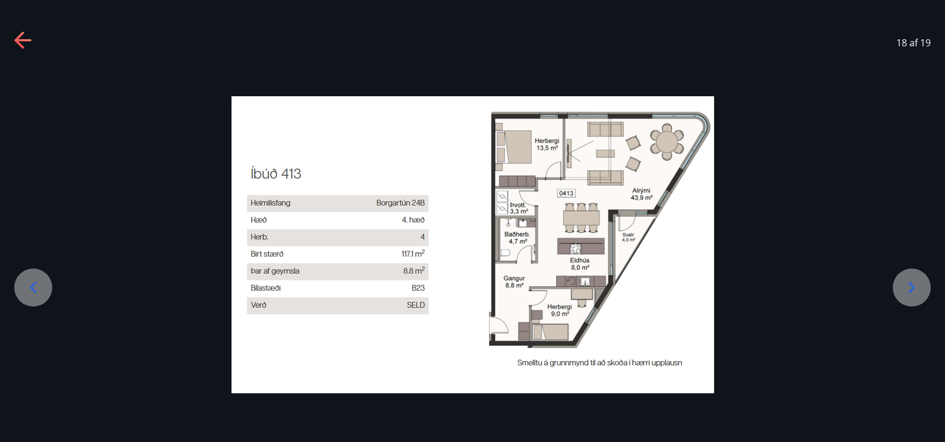
scroll to position [0, 0]
click at [910, 293] on icon at bounding box center [911, 287] width 19 height 19
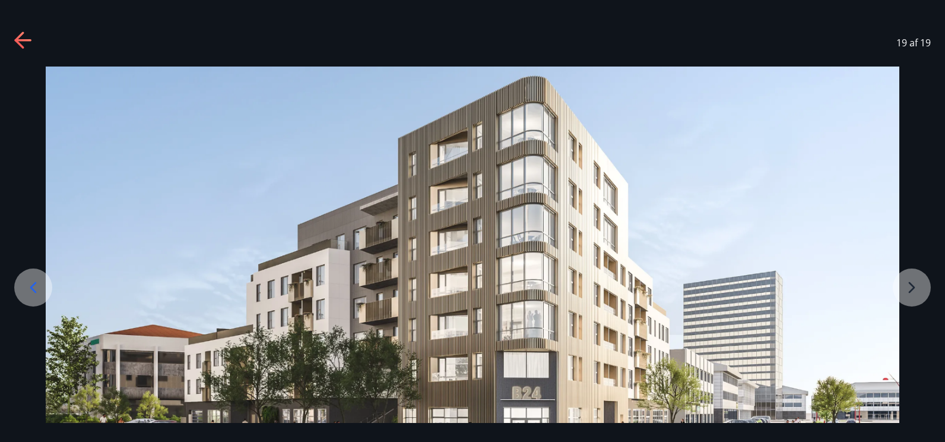
click at [21, 40] on icon at bounding box center [22, 40] width 17 height 2
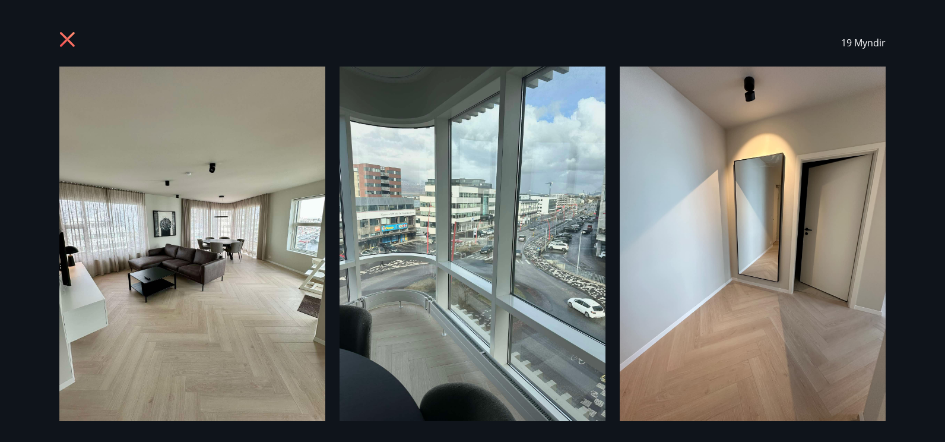
click at [59, 39] on icon at bounding box center [68, 40] width 19 height 19
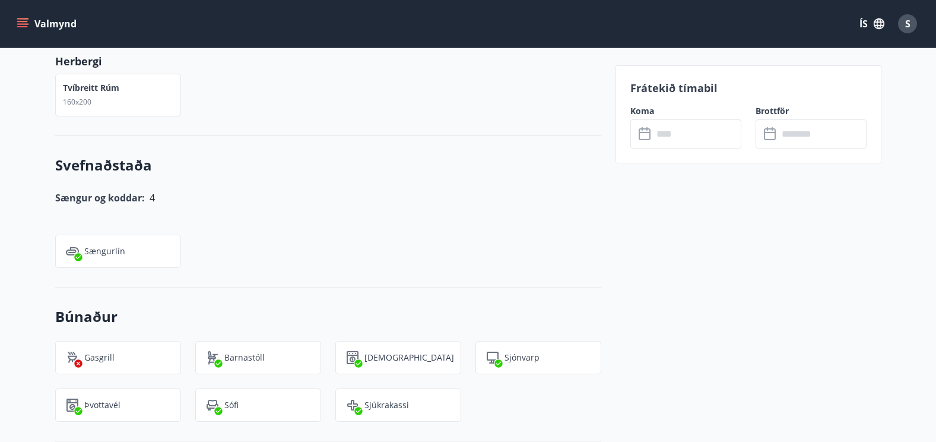
scroll to position [297, 0]
